Goal: Task Accomplishment & Management: Manage account settings

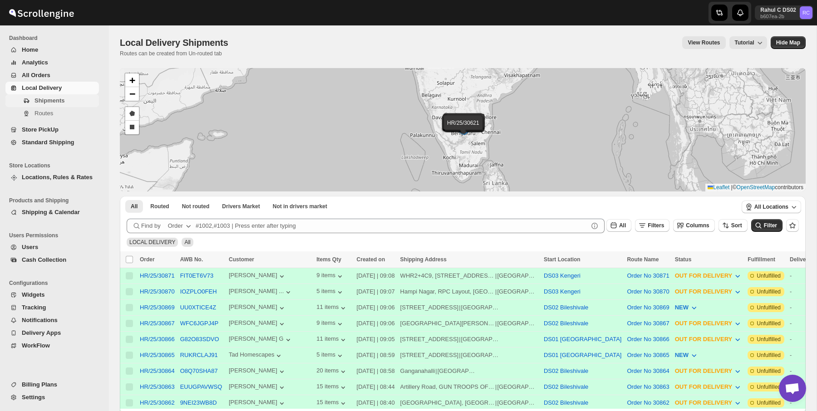
click at [70, 103] on span "Shipments" at bounding box center [65, 100] width 63 height 9
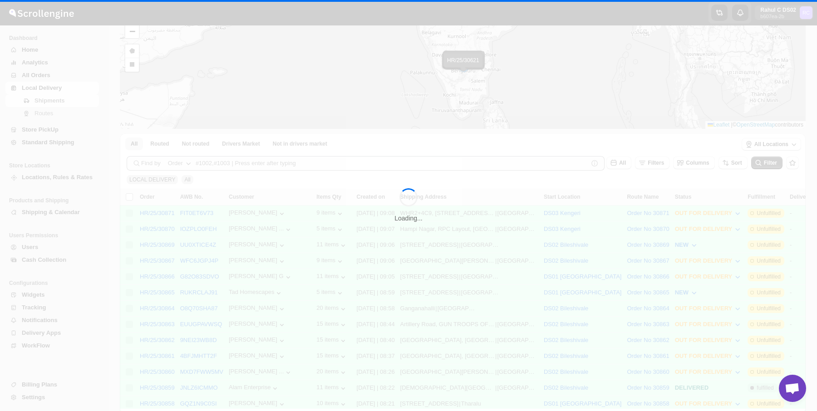
scroll to position [159, 0]
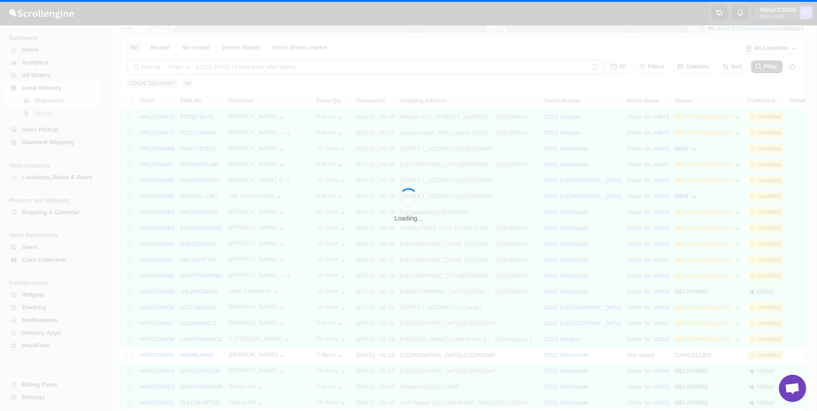
click at [391, 244] on div "Loading..." at bounding box center [408, 205] width 817 height 411
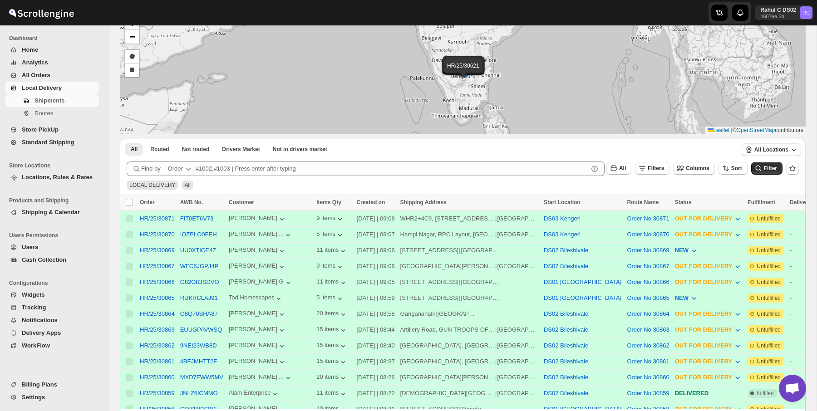
scroll to position [59, 0]
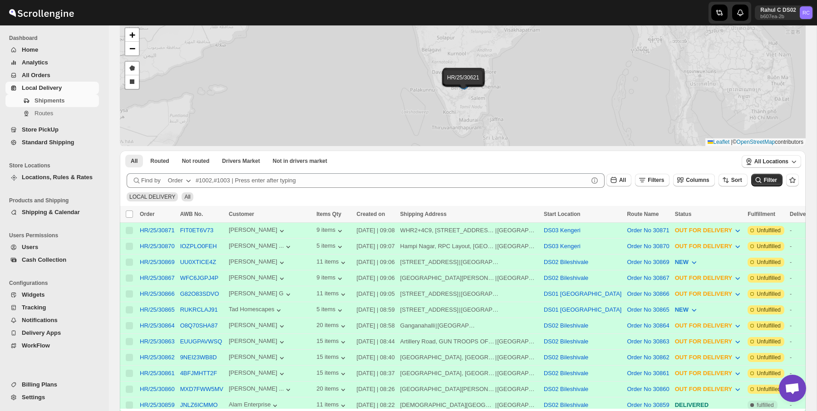
scroll to position [59, 0]
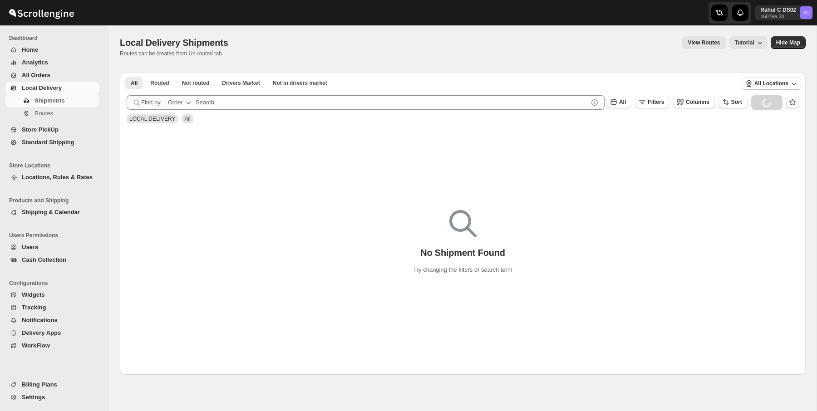
scroll to position [45, 0]
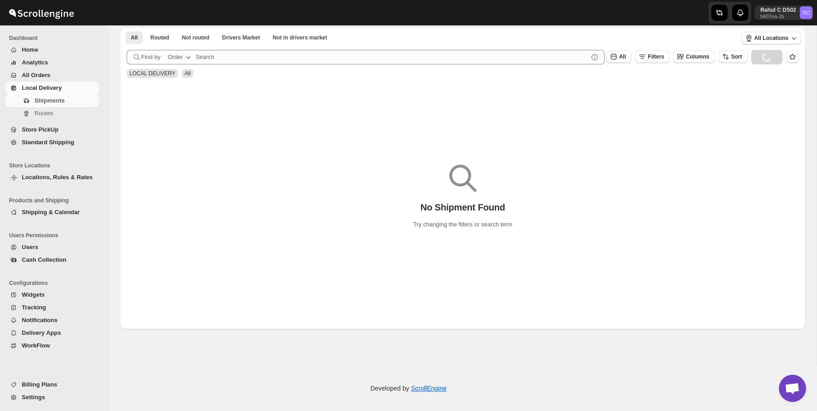
click at [74, 143] on span "Standard Shipping" at bounding box center [59, 142] width 75 height 9
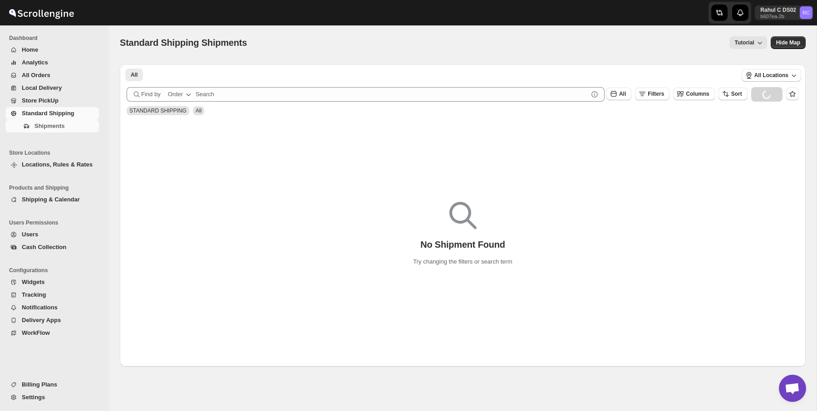
scroll to position [45, 0]
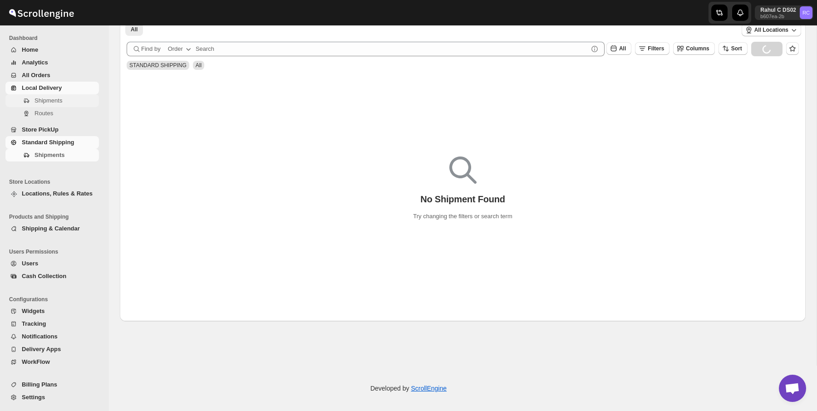
click at [65, 102] on span "Shipments" at bounding box center [65, 100] width 63 height 9
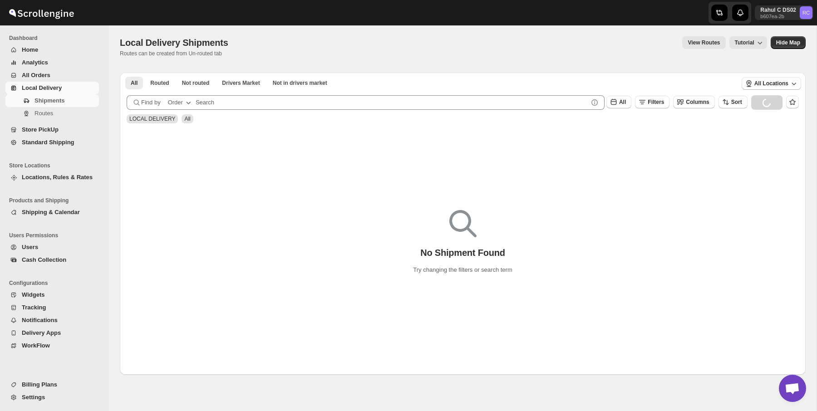
click at [75, 74] on span "All Orders" at bounding box center [59, 75] width 75 height 9
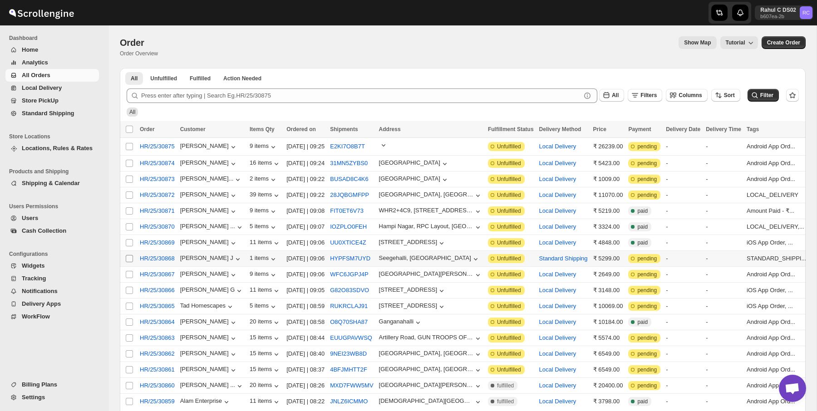
click at [129, 257] on input "Select order" at bounding box center [129, 258] width 7 height 7
checkbox input "true"
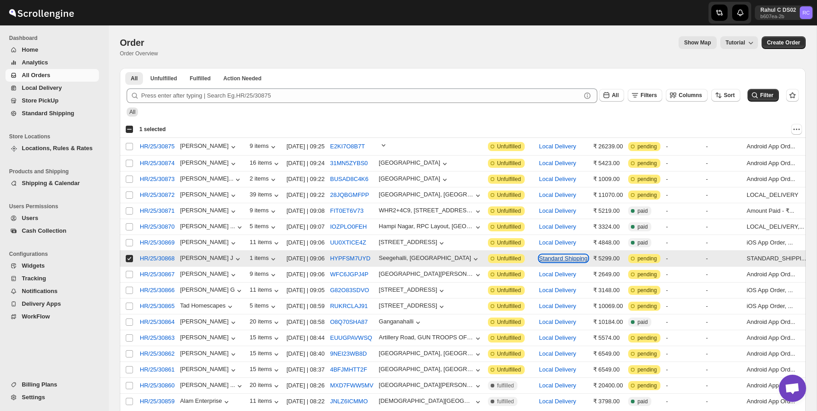
click at [584, 260] on button "Standard Shipping" at bounding box center [563, 258] width 49 height 7
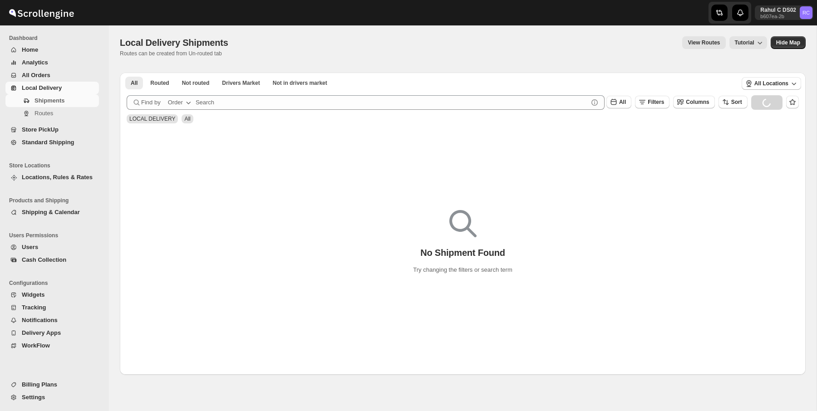
scroll to position [45, 0]
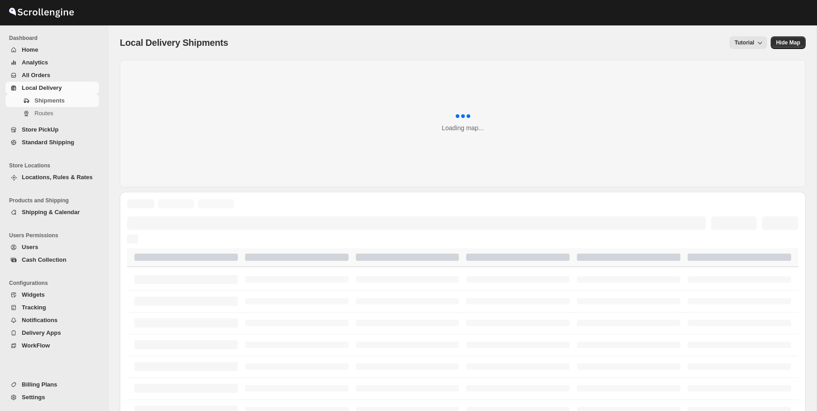
scroll to position [45, 0]
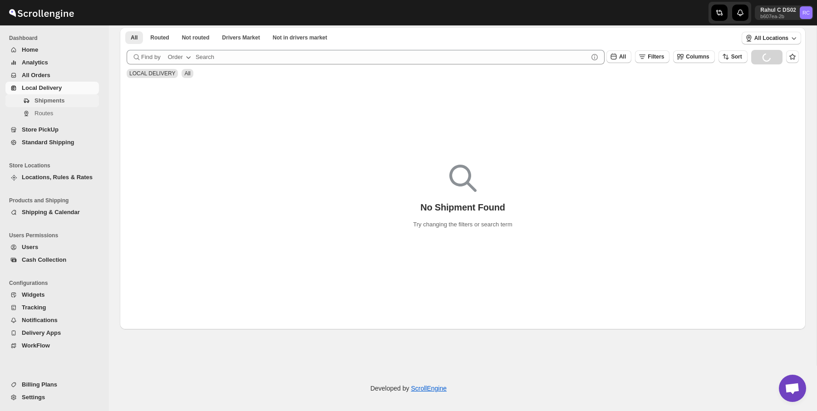
click at [77, 98] on span "Shipments" at bounding box center [65, 100] width 63 height 9
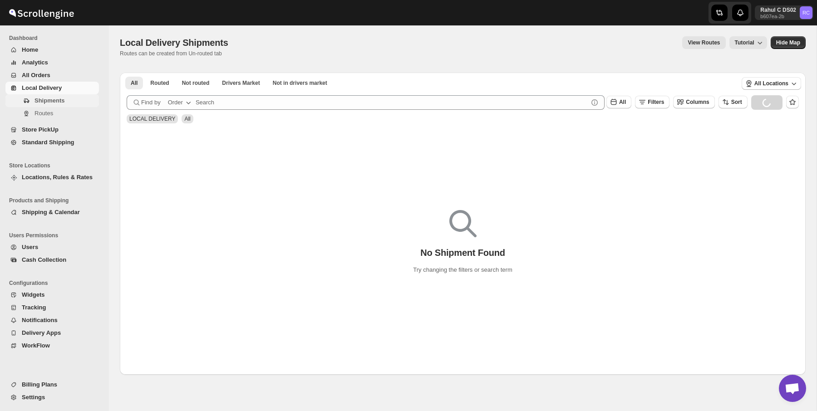
click at [77, 98] on span "Shipments" at bounding box center [65, 100] width 63 height 9
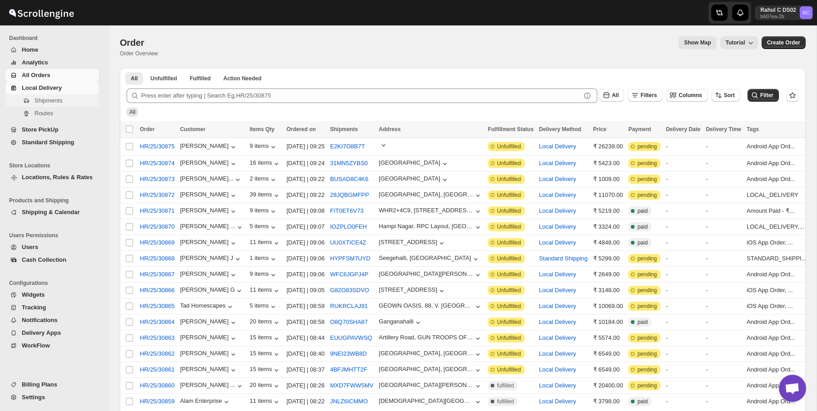
click at [67, 97] on span "Shipments" at bounding box center [65, 100] width 63 height 9
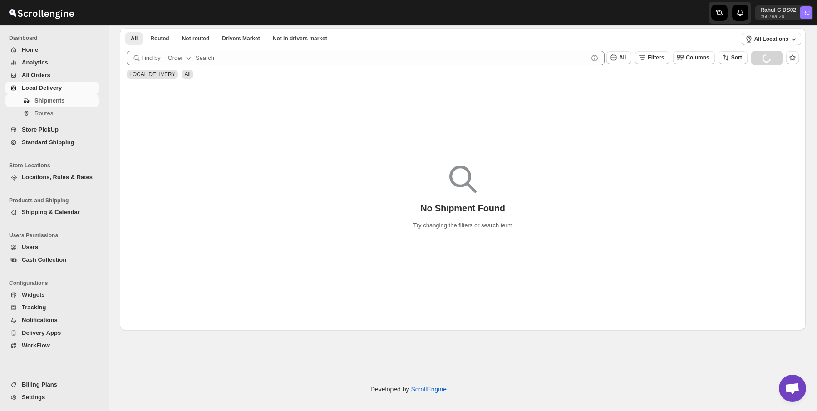
scroll to position [45, 0]
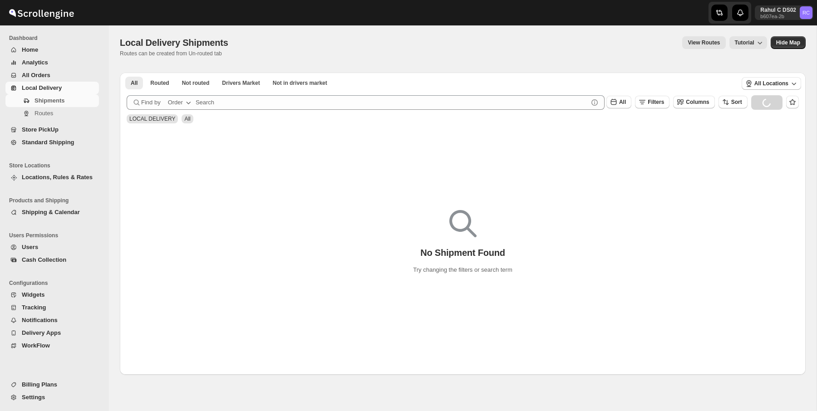
scroll to position [45, 0]
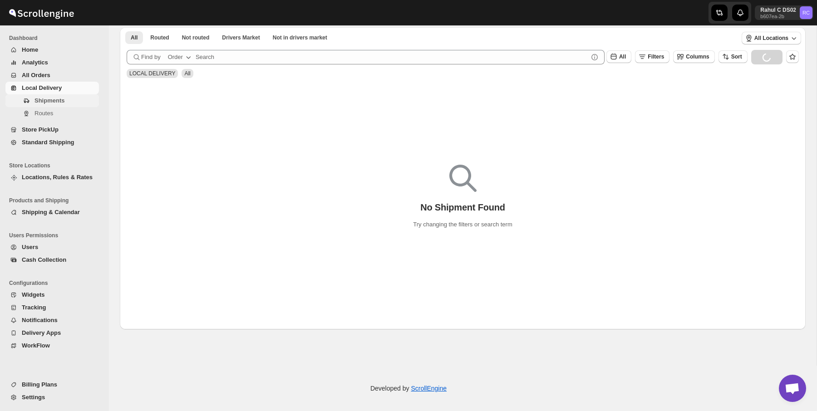
click at [75, 98] on span "Shipments" at bounding box center [65, 100] width 63 height 9
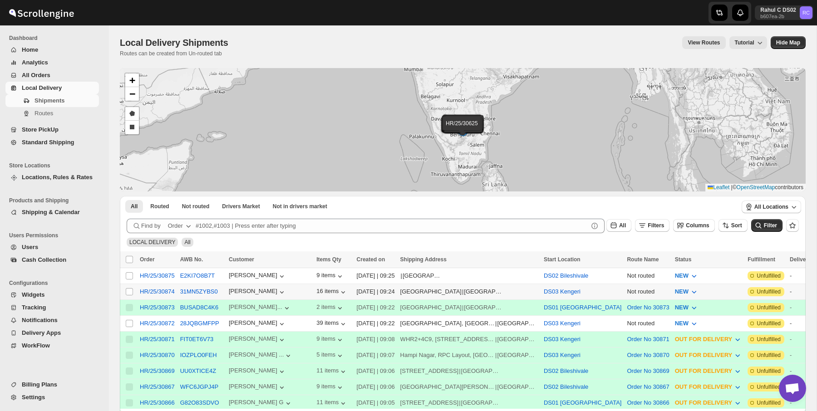
scroll to position [43, 0]
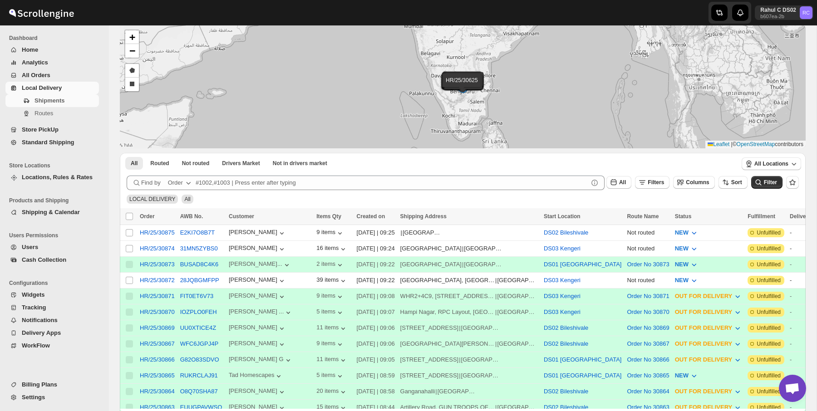
click at [65, 74] on span "All Orders" at bounding box center [59, 75] width 75 height 9
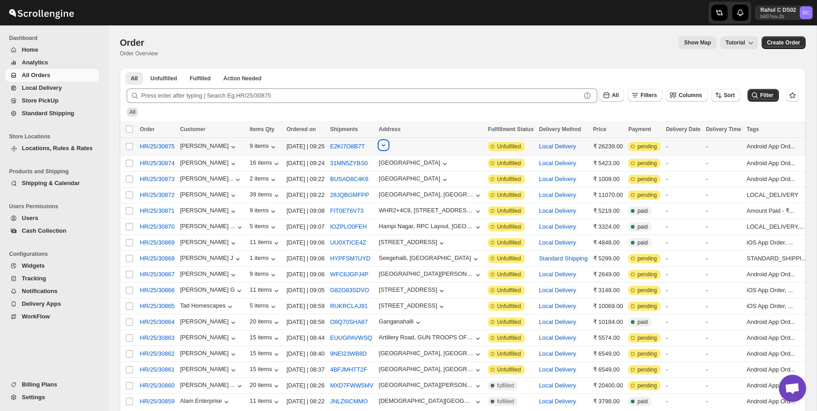
click at [388, 145] on icon "button" at bounding box center [383, 145] width 9 height 9
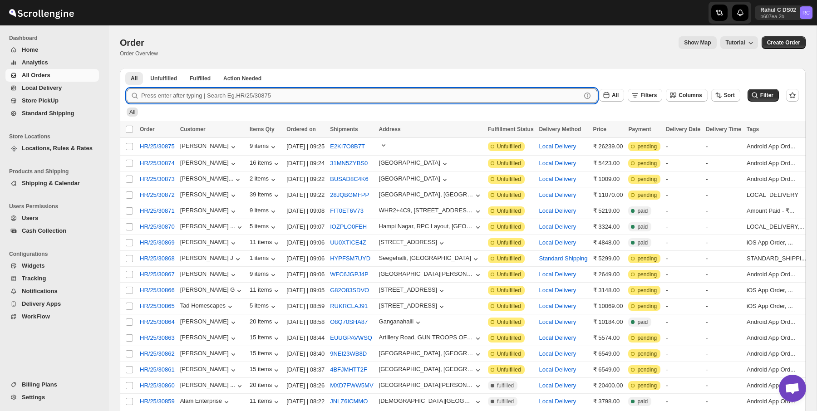
click at [420, 90] on input "text" at bounding box center [361, 96] width 440 height 15
click at [129, 260] on input "Select order" at bounding box center [129, 258] width 7 height 7
checkbox input "true"
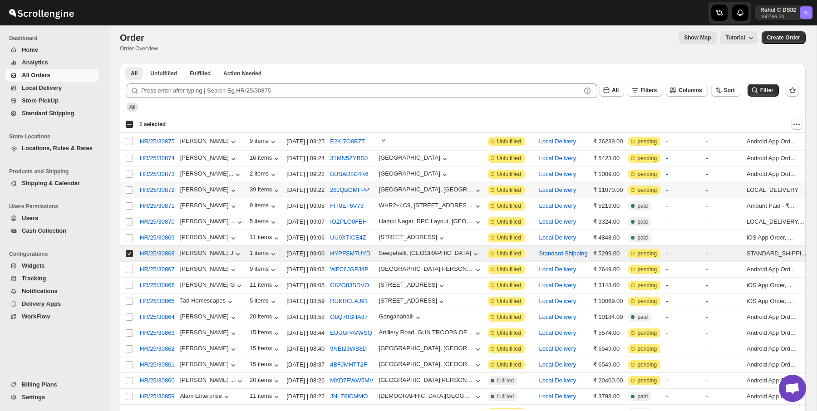
scroll to position [8, 0]
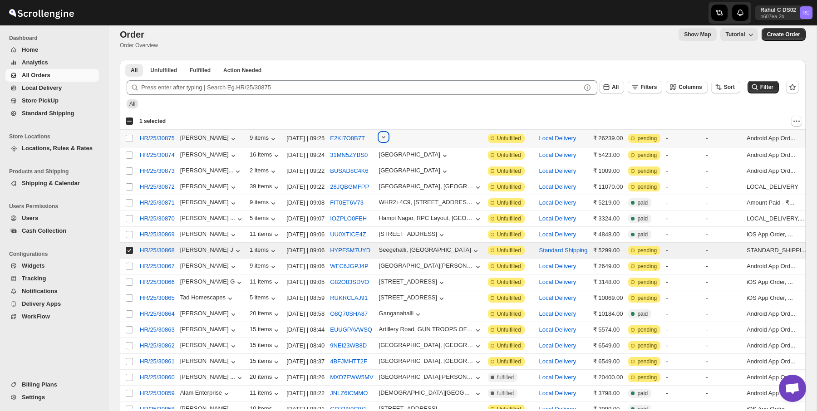
click at [388, 138] on icon "button" at bounding box center [383, 137] width 9 height 9
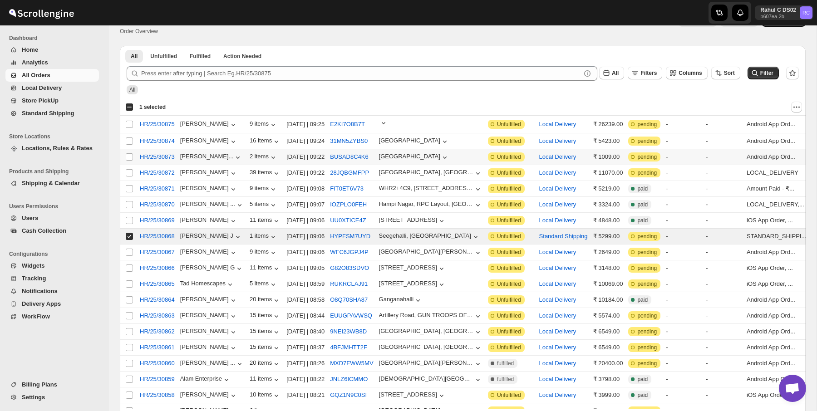
scroll to position [23, 0]
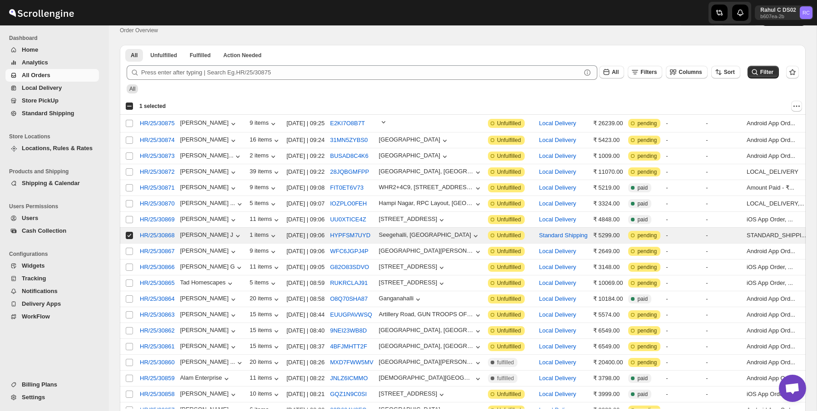
click at [790, 104] on div at bounding box center [487, 106] width 629 height 11
click at [795, 108] on icon "Actions" at bounding box center [796, 106] width 9 height 9
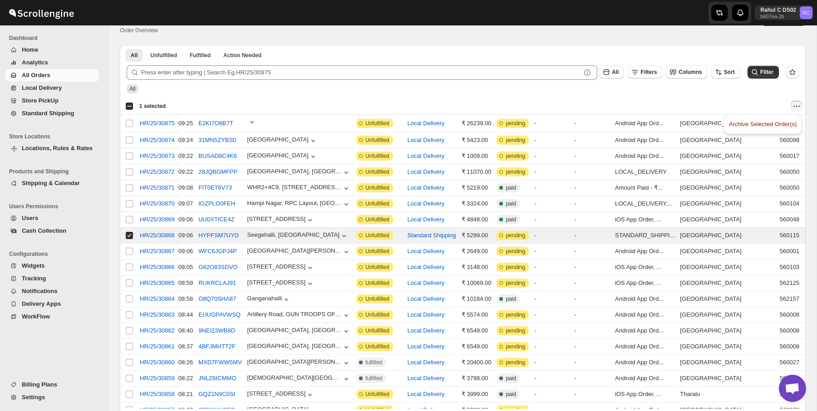
click at [677, 100] on div "Select all 20 orders 1 selected" at bounding box center [463, 106] width 686 height 16
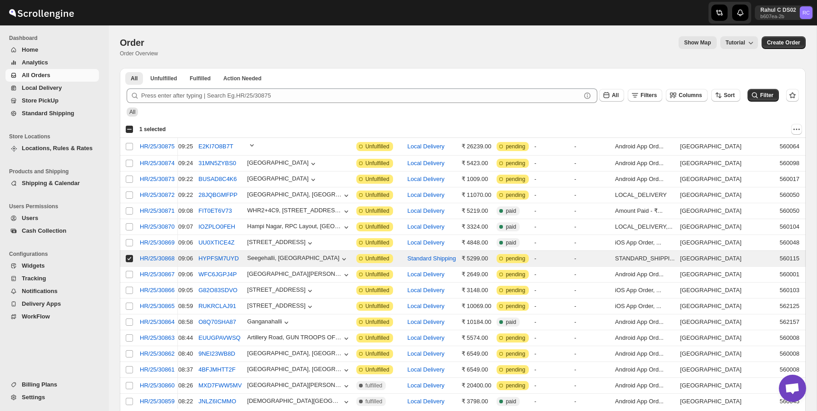
click at [795, 135] on div "Select all 20 orders 1 selected" at bounding box center [463, 129] width 686 height 16
click at [795, 128] on icon "Actions" at bounding box center [796, 129] width 9 height 9
click at [771, 132] on div at bounding box center [487, 129] width 629 height 11
click at [791, 132] on div at bounding box center [487, 129] width 629 height 11
click at [800, 131] on icon "Actions" at bounding box center [796, 129] width 9 height 9
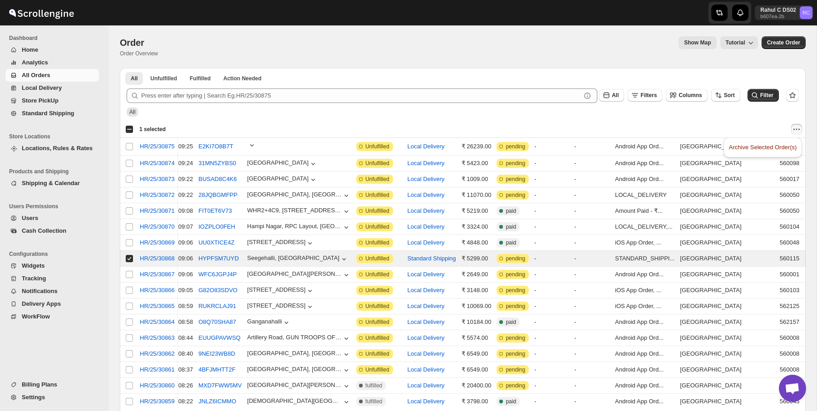
click at [59, 113] on span "Standard Shipping" at bounding box center [48, 113] width 53 height 7
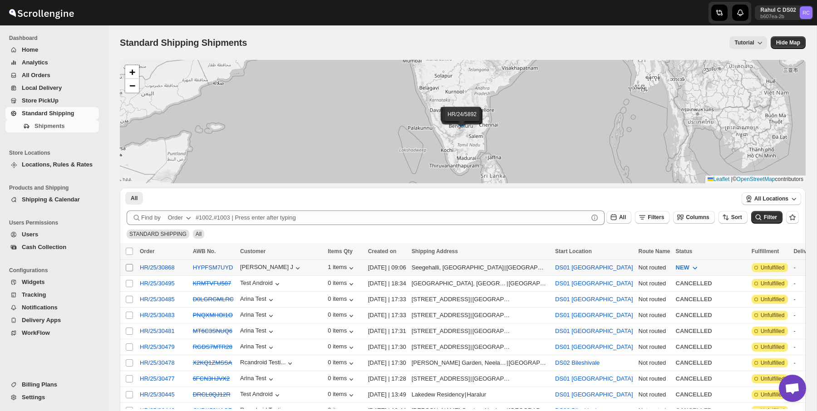
click at [129, 270] on input "Select shipment" at bounding box center [129, 267] width 7 height 7
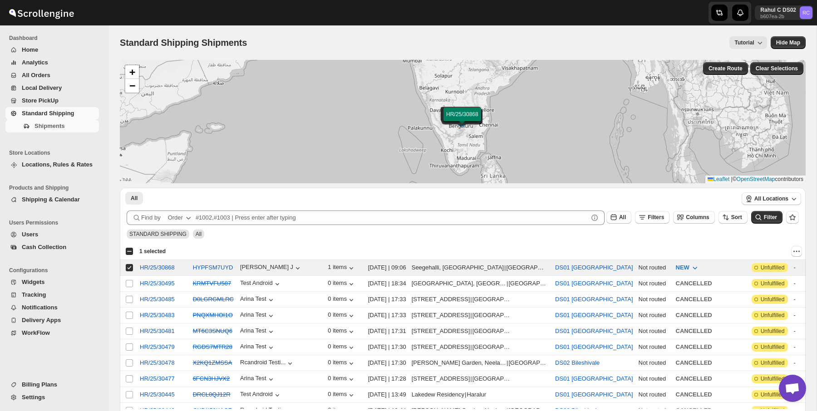
click at [733, 75] on div "Create Route Clear Selections" at bounding box center [753, 68] width 105 height 17
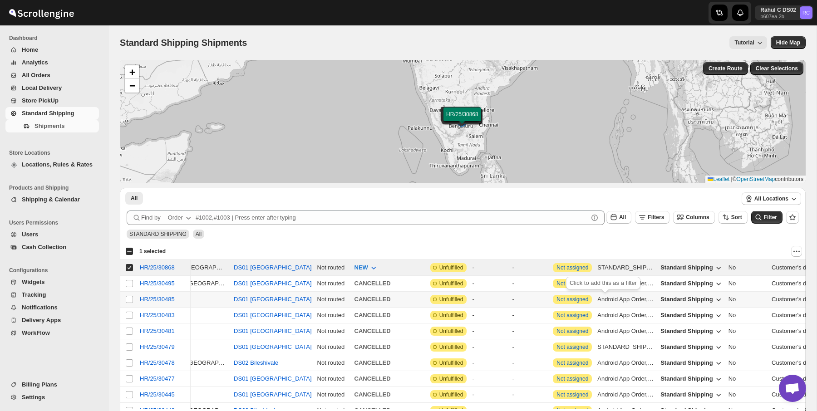
scroll to position [0, 315]
click at [794, 251] on icon "Actions" at bounding box center [793, 251] width 1 height 1
click at [778, 270] on span "MOVE TO LOCAL DELIVERY" at bounding box center [757, 269] width 79 height 7
checkbox input "false"
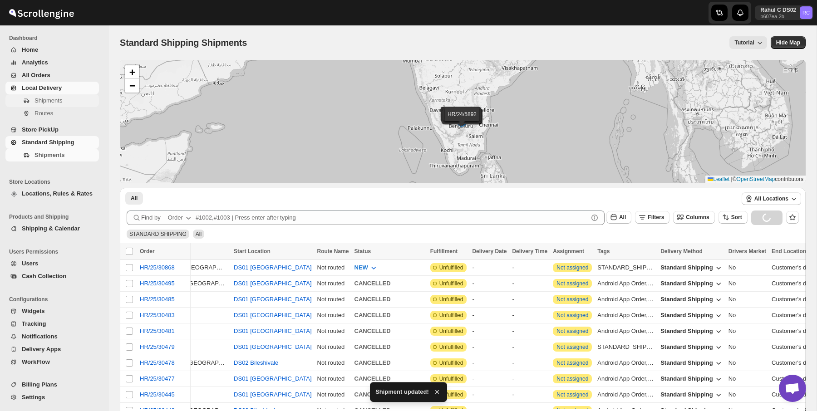
click at [76, 100] on span "Shipments" at bounding box center [65, 100] width 63 height 9
